Goal: Check status: Check status

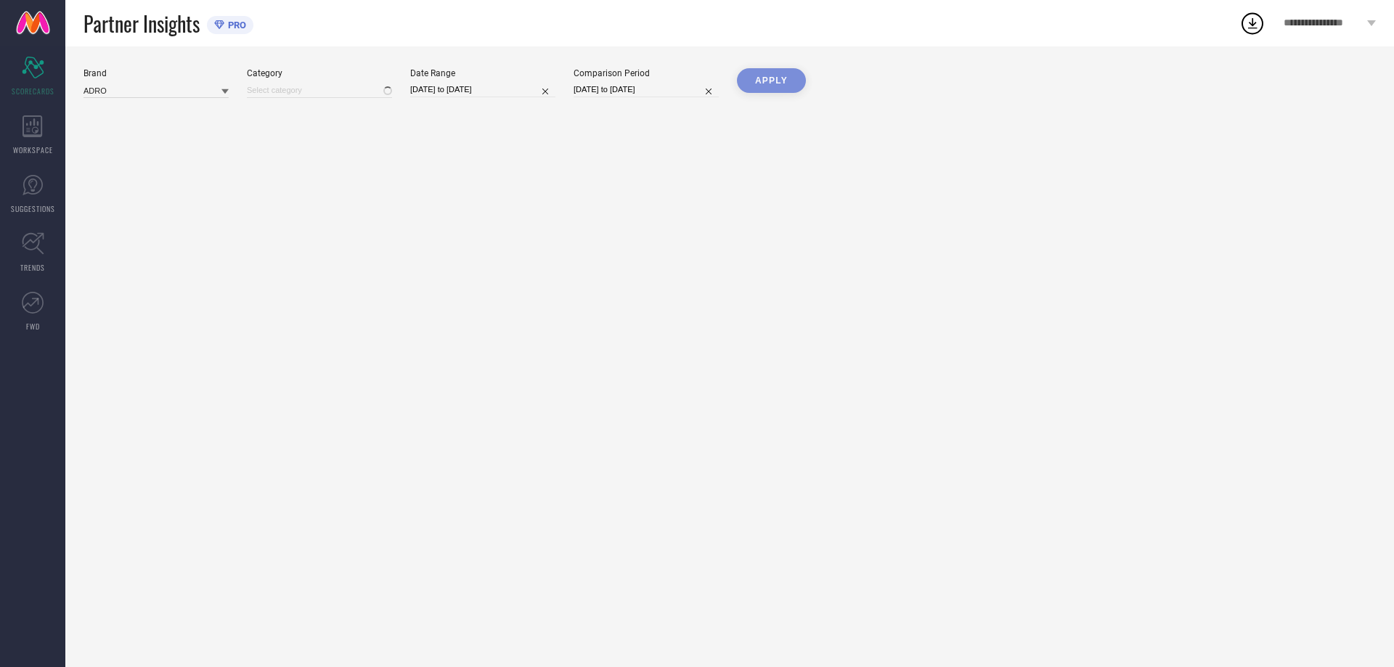
type input "All"
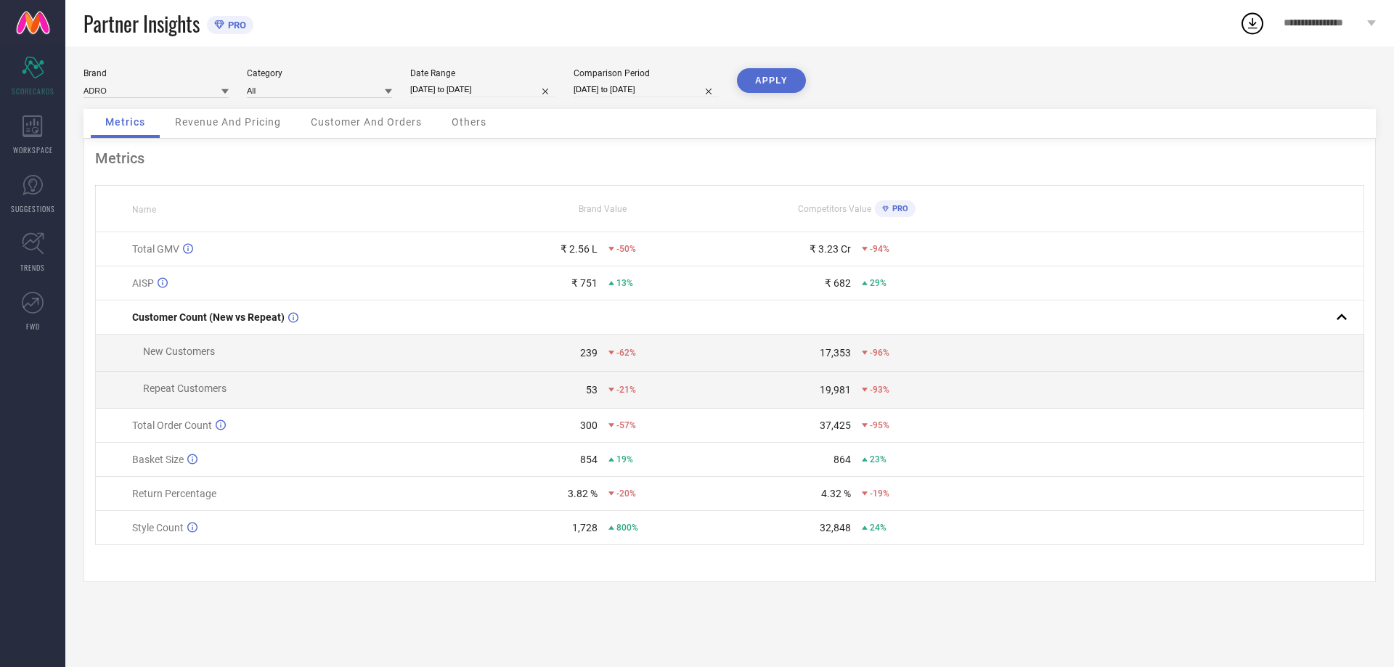
click at [445, 92] on input "[DATE] to [DATE]" at bounding box center [482, 89] width 145 height 15
select select "8"
select select "2025"
select select "9"
select select "2025"
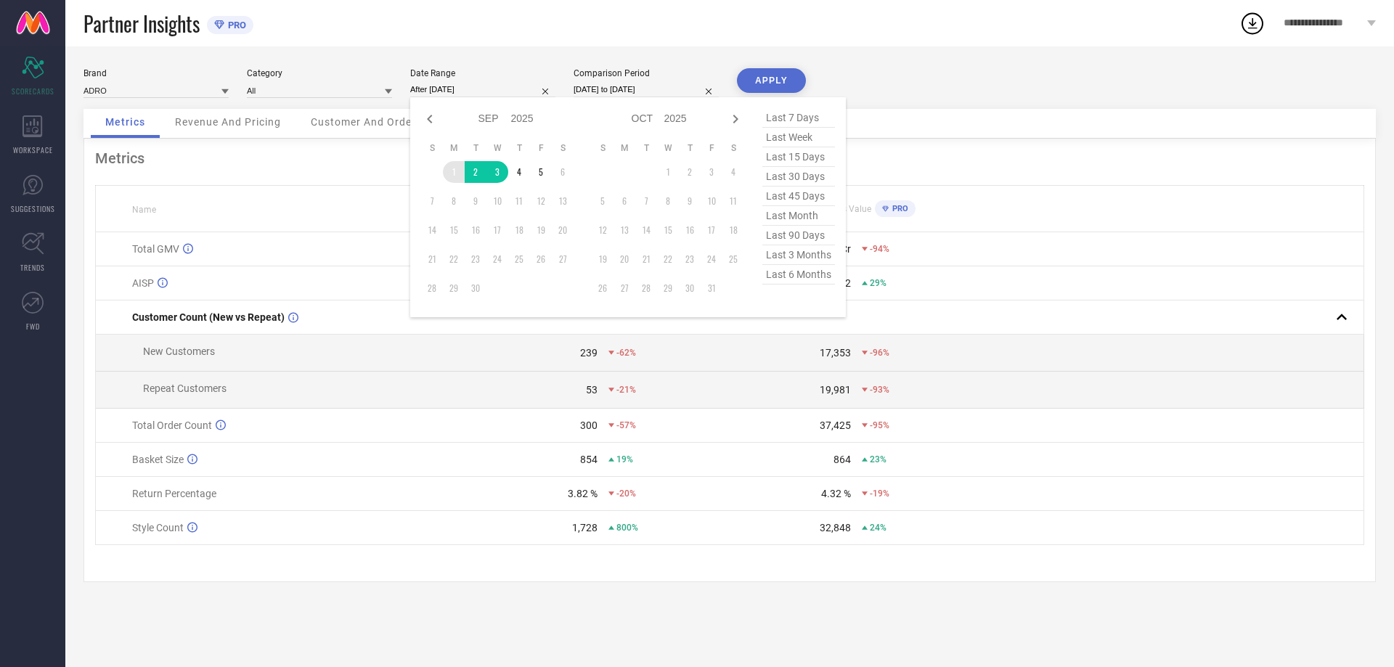
click at [450, 167] on td "1" at bounding box center [454, 172] width 22 height 22
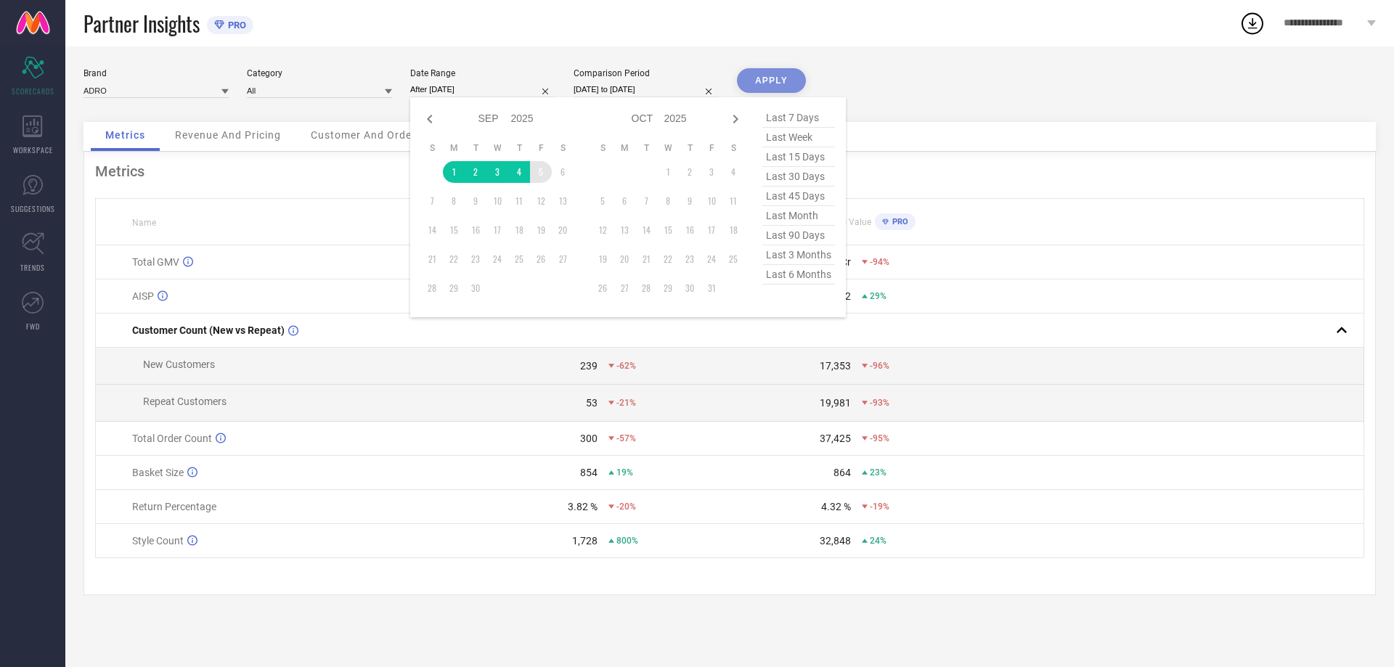
type input "[DATE] to [DATE]"
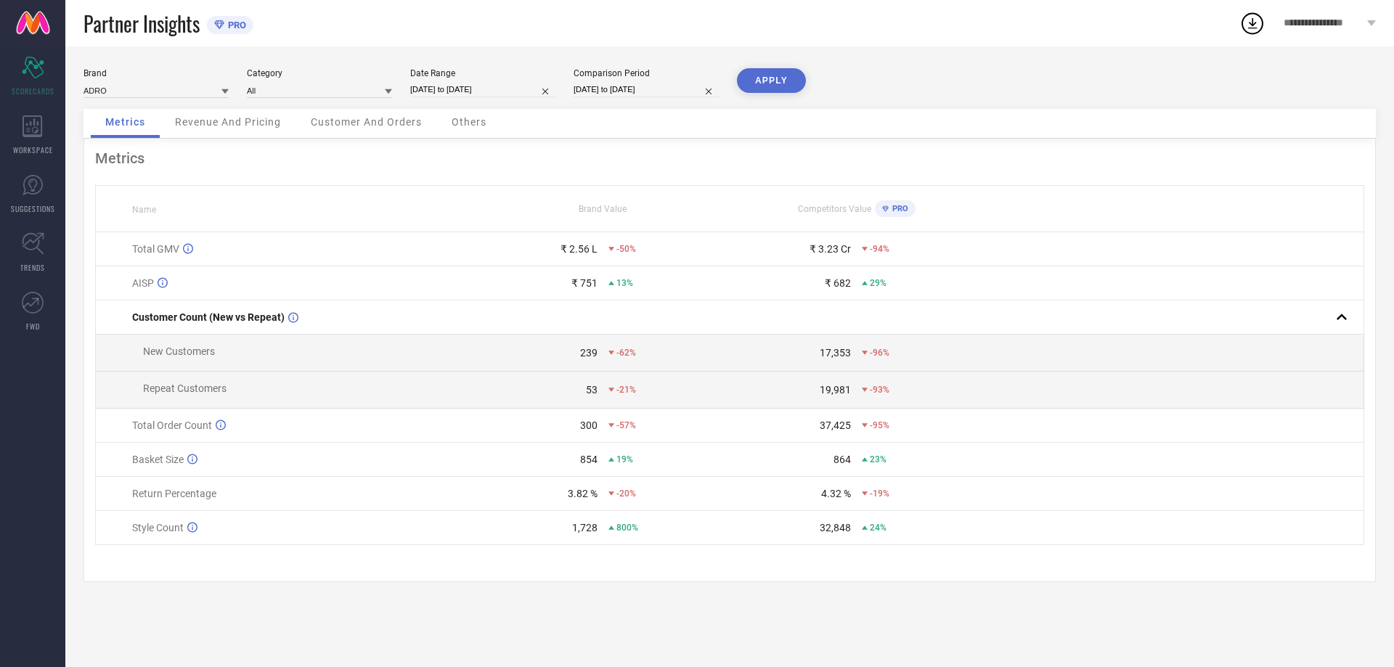
drag, startPoint x: 766, startPoint y: 81, endPoint x: 800, endPoint y: 105, distance: 41.7
click at [766, 81] on button "APPLY" at bounding box center [771, 80] width 69 height 25
